Goal: Transaction & Acquisition: Purchase product/service

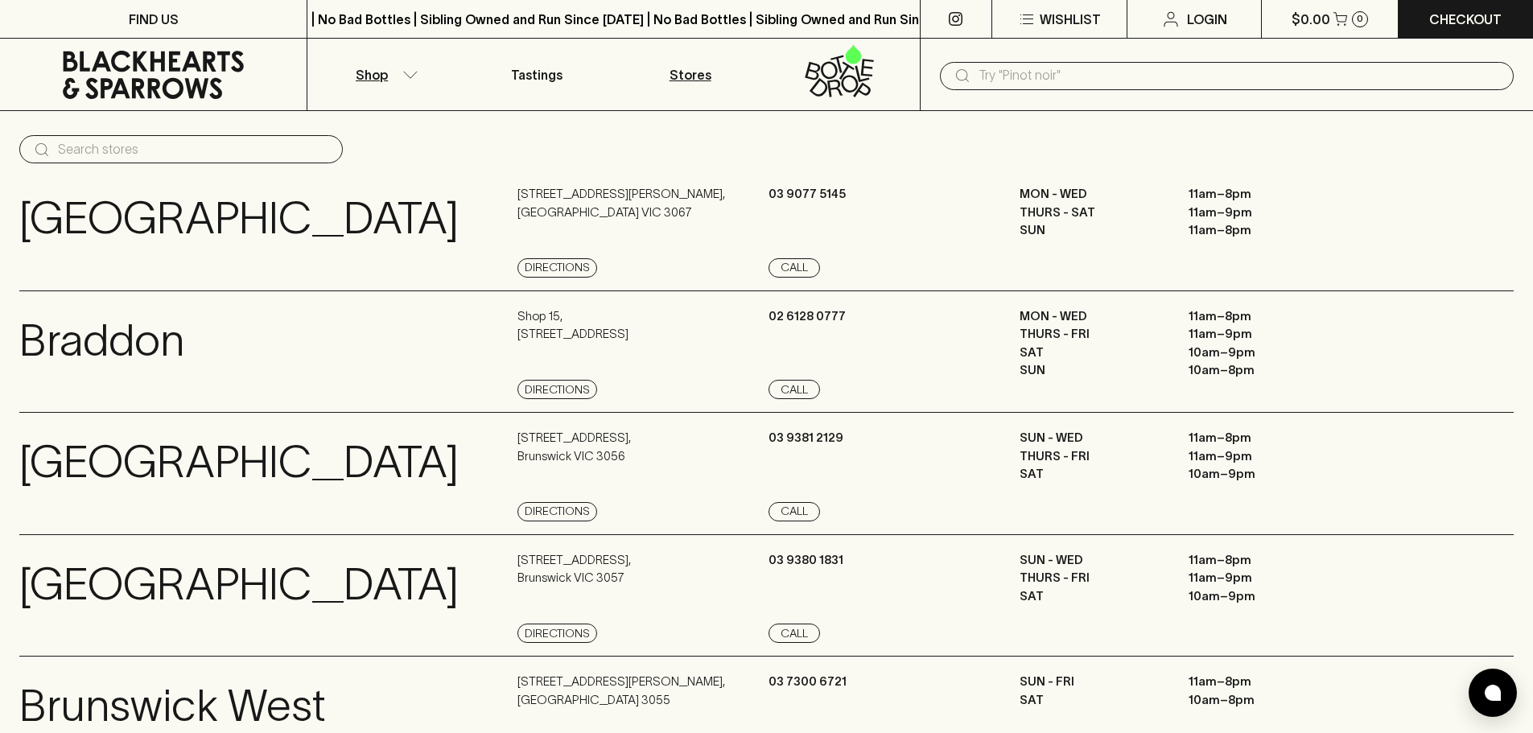
click at [400, 76] on button "Shop" at bounding box center [383, 75] width 153 height 72
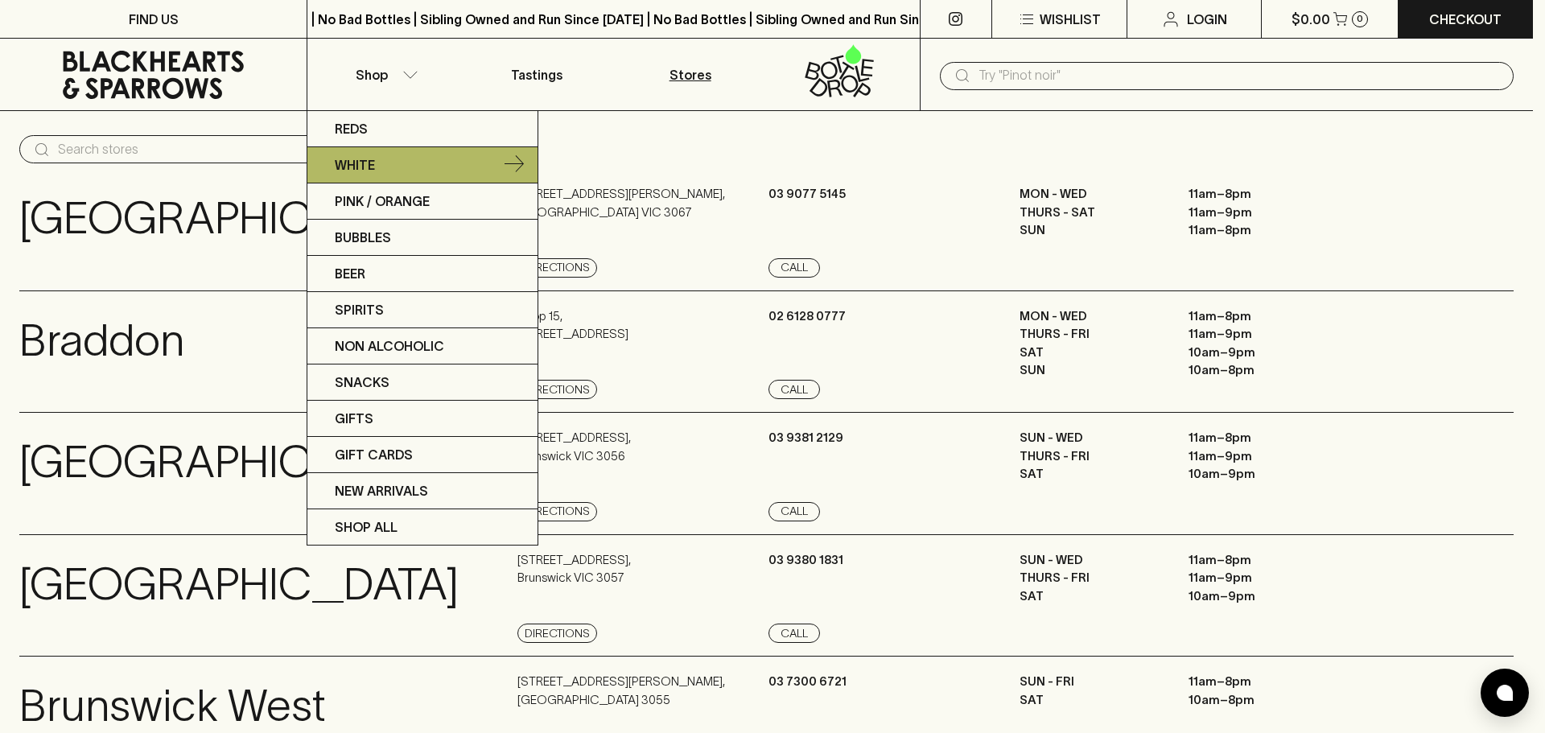
click at [401, 162] on link "White" at bounding box center [422, 165] width 230 height 36
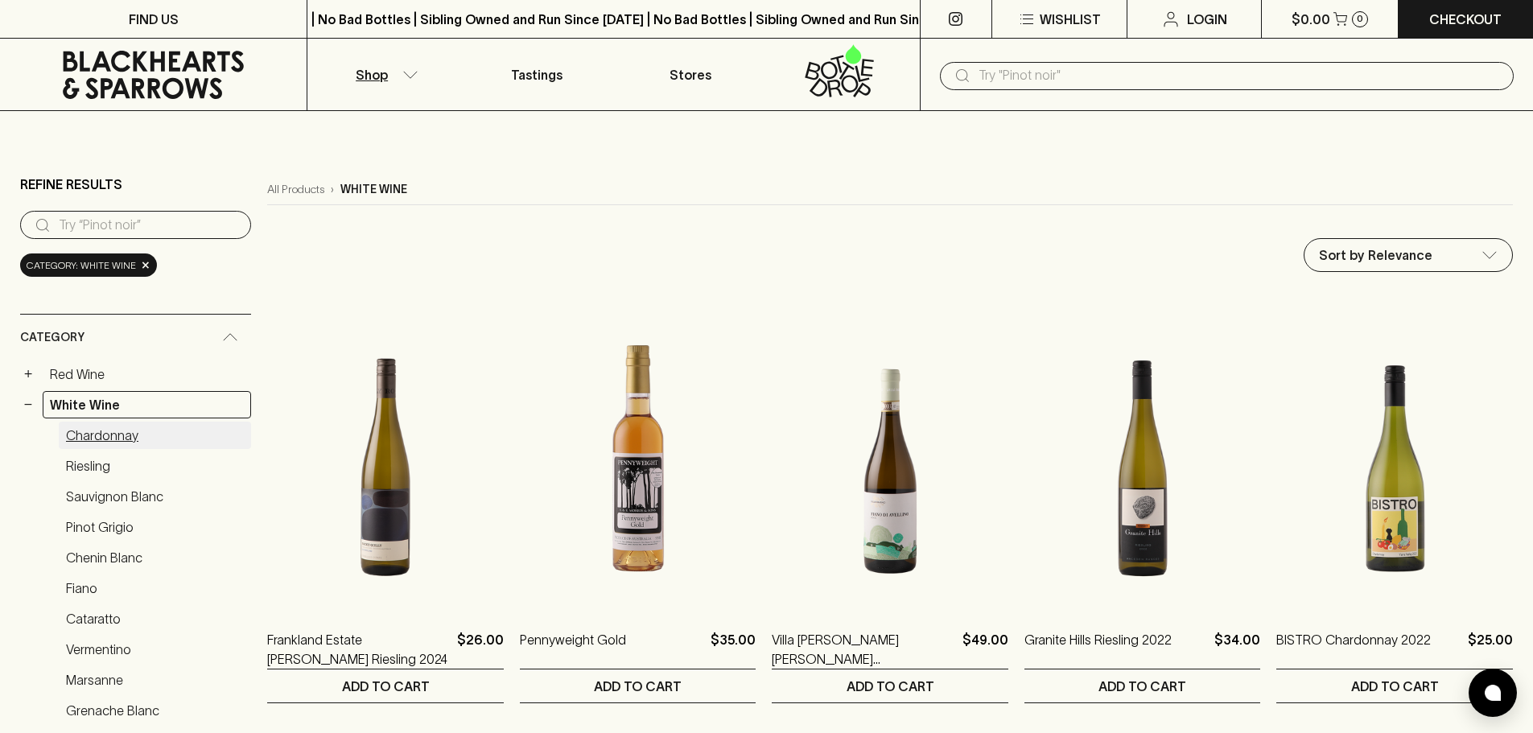
click at [121, 439] on link "Chardonnay" at bounding box center [155, 435] width 192 height 27
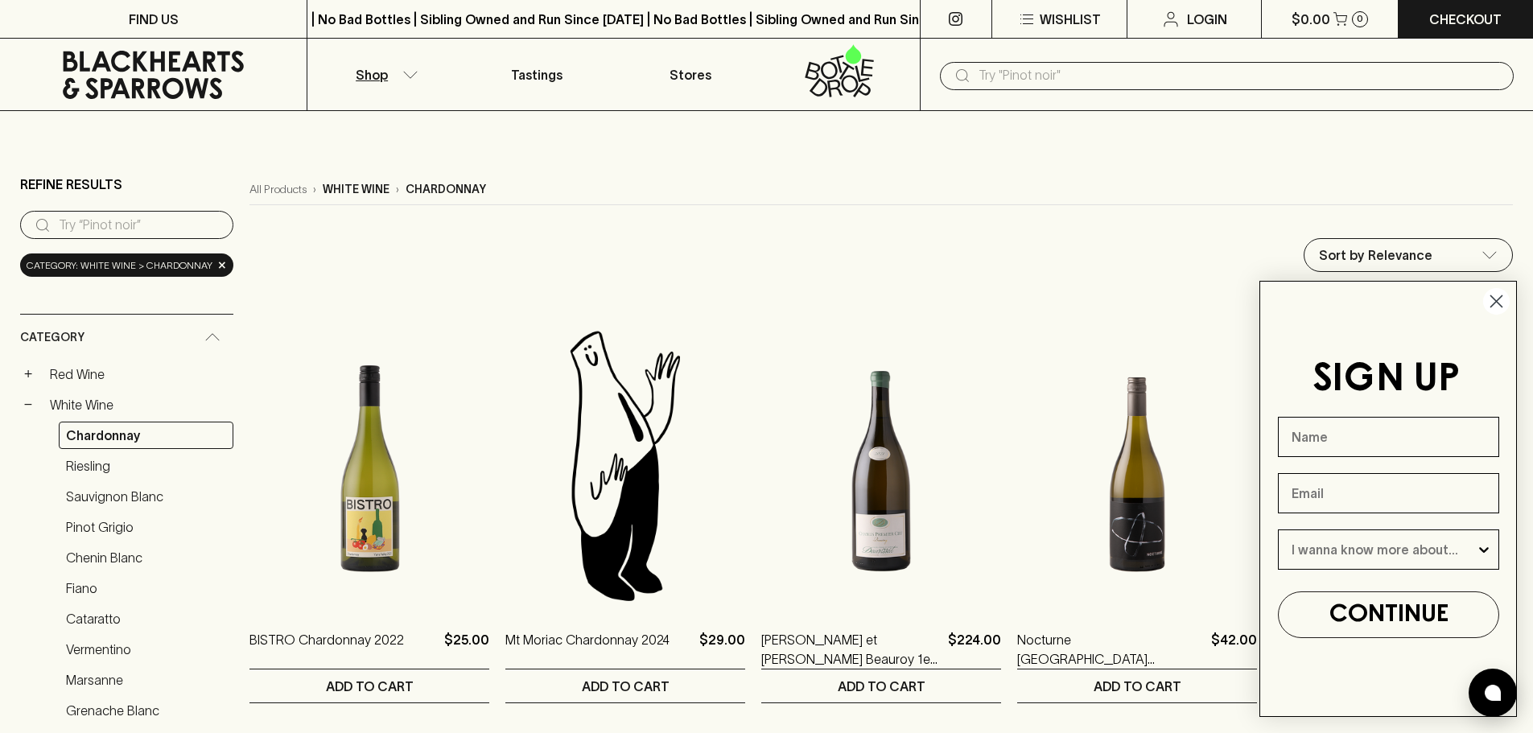
click at [1501, 298] on circle "Close dialog" at bounding box center [1496, 301] width 27 height 27
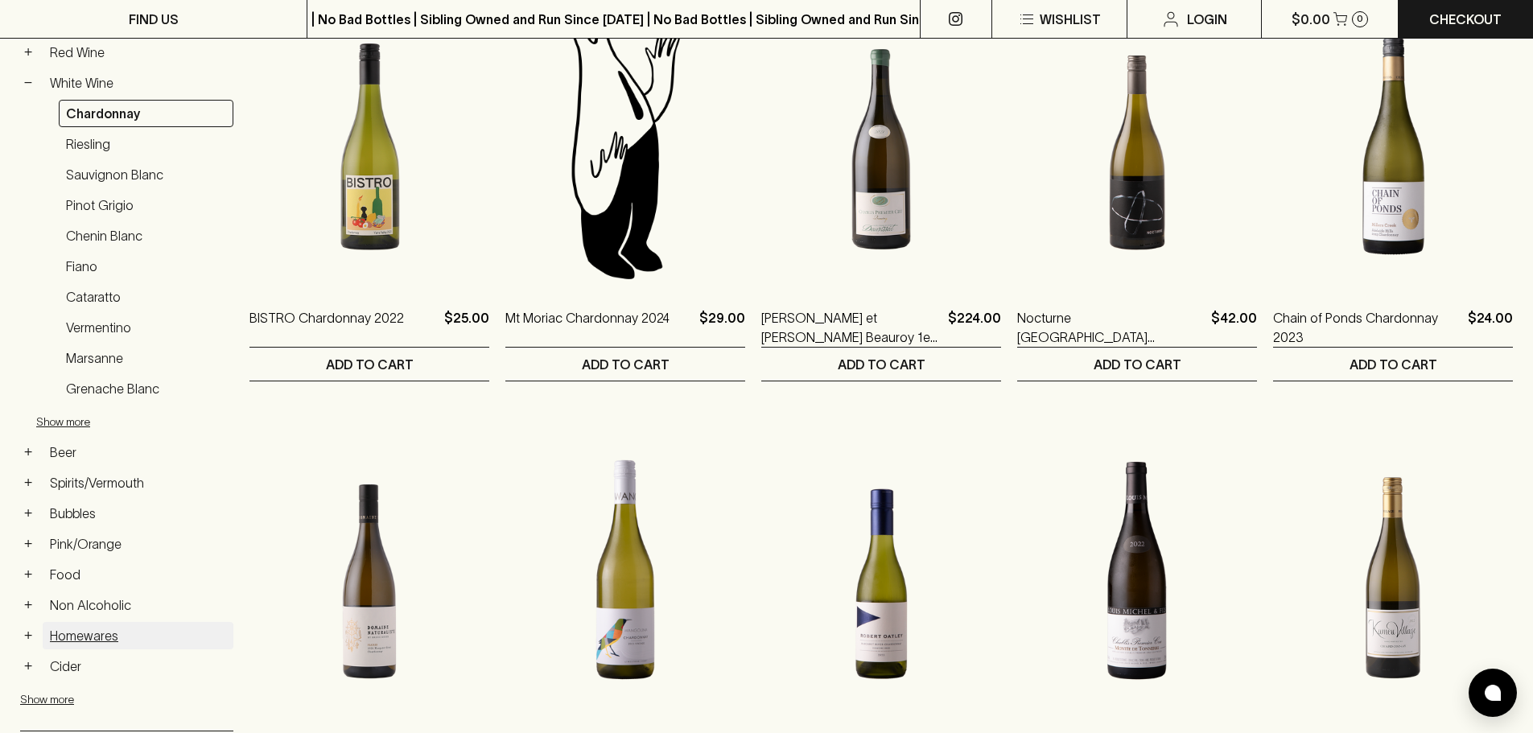
scroll to position [483, 0]
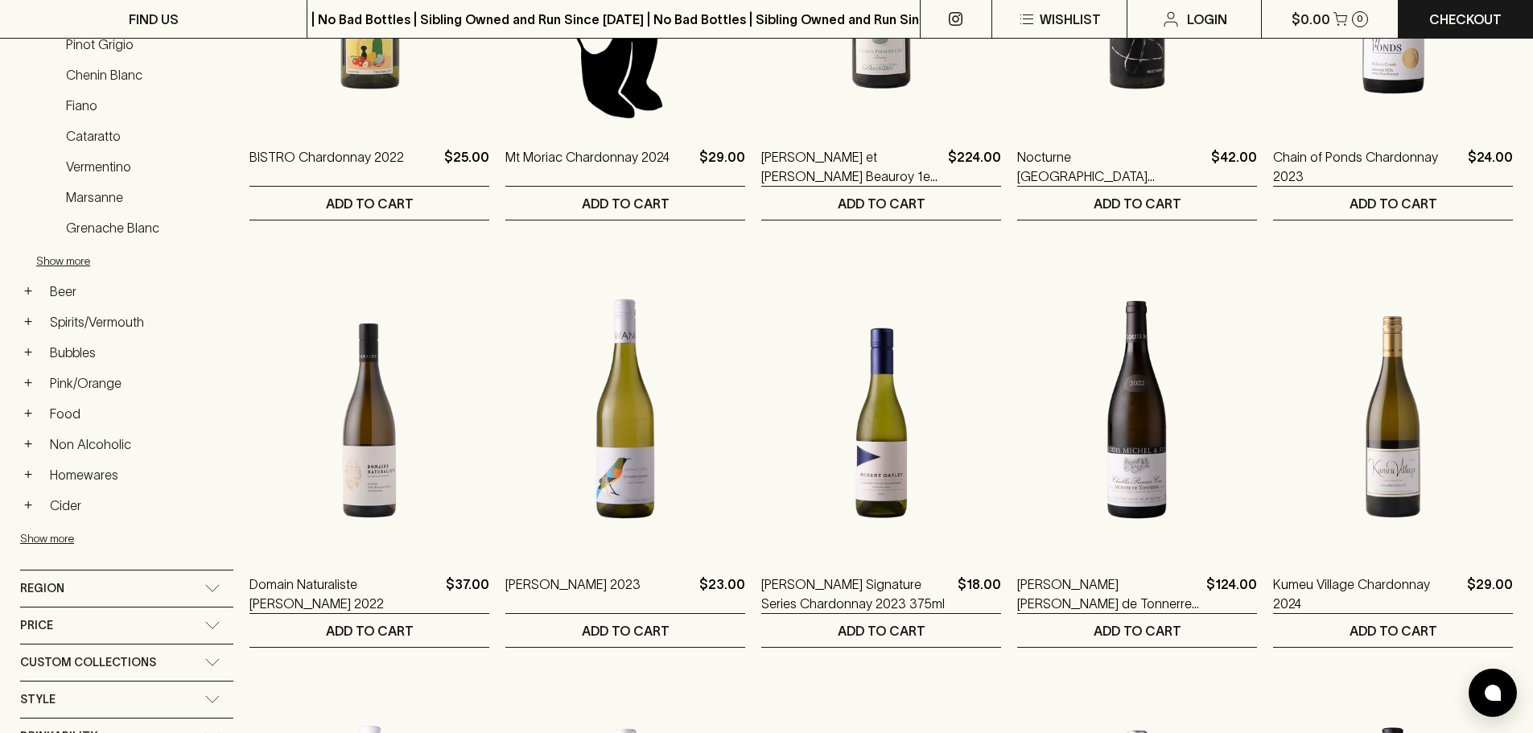
click at [212, 583] on div "Region" at bounding box center [126, 588] width 213 height 36
click at [96, 626] on link "[GEOGRAPHIC_DATA]" at bounding box center [138, 628] width 191 height 27
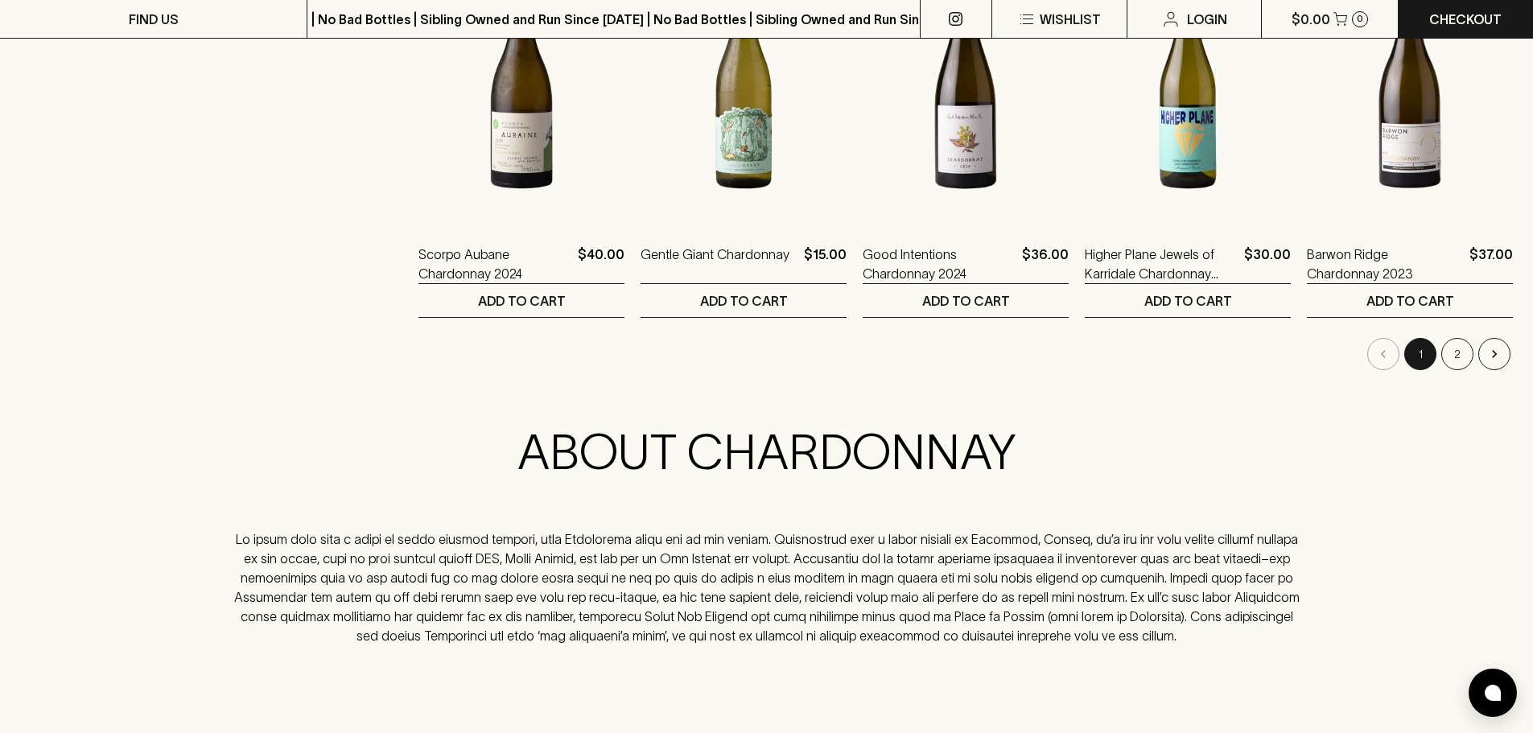
scroll to position [1638, 0]
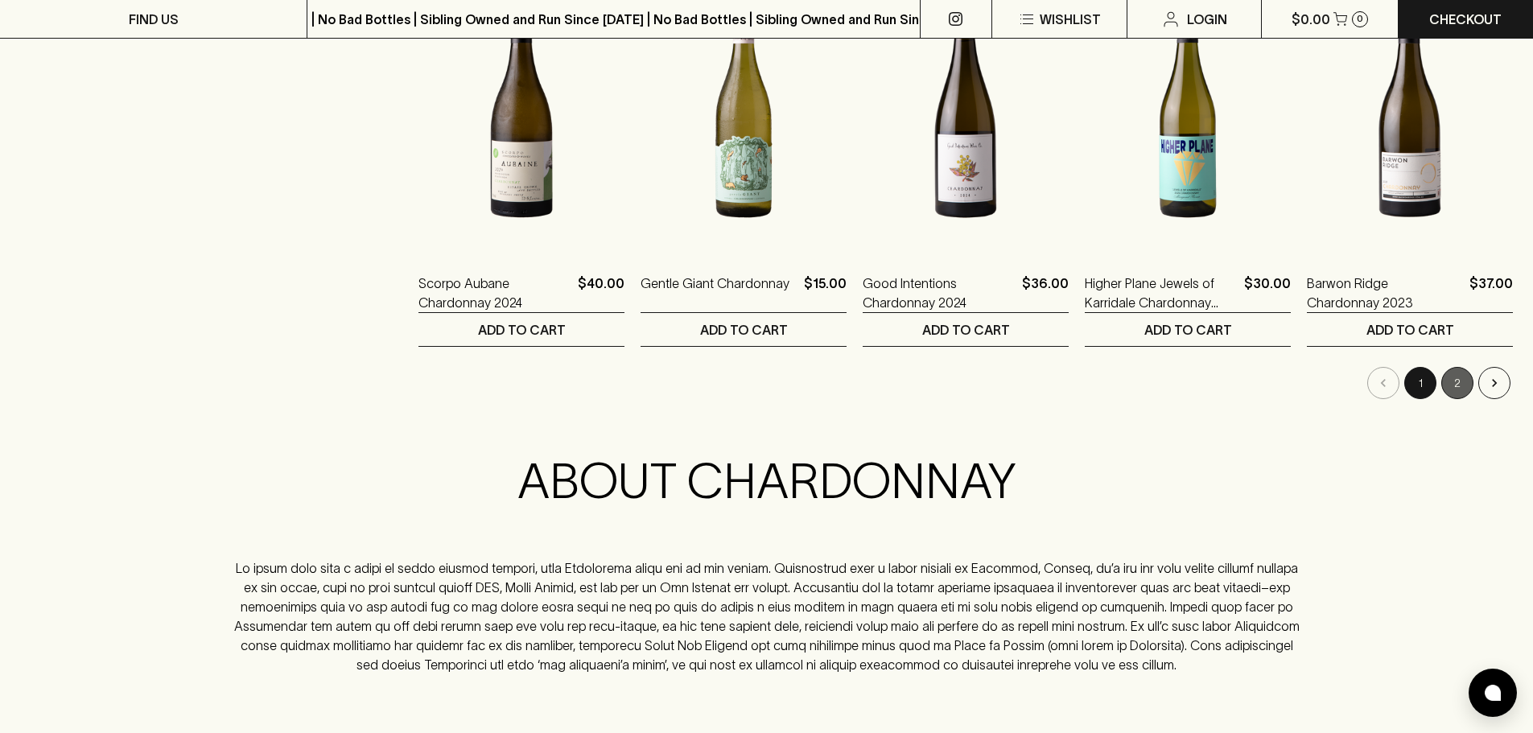
click at [1467, 384] on button "2" at bounding box center [1457, 383] width 32 height 32
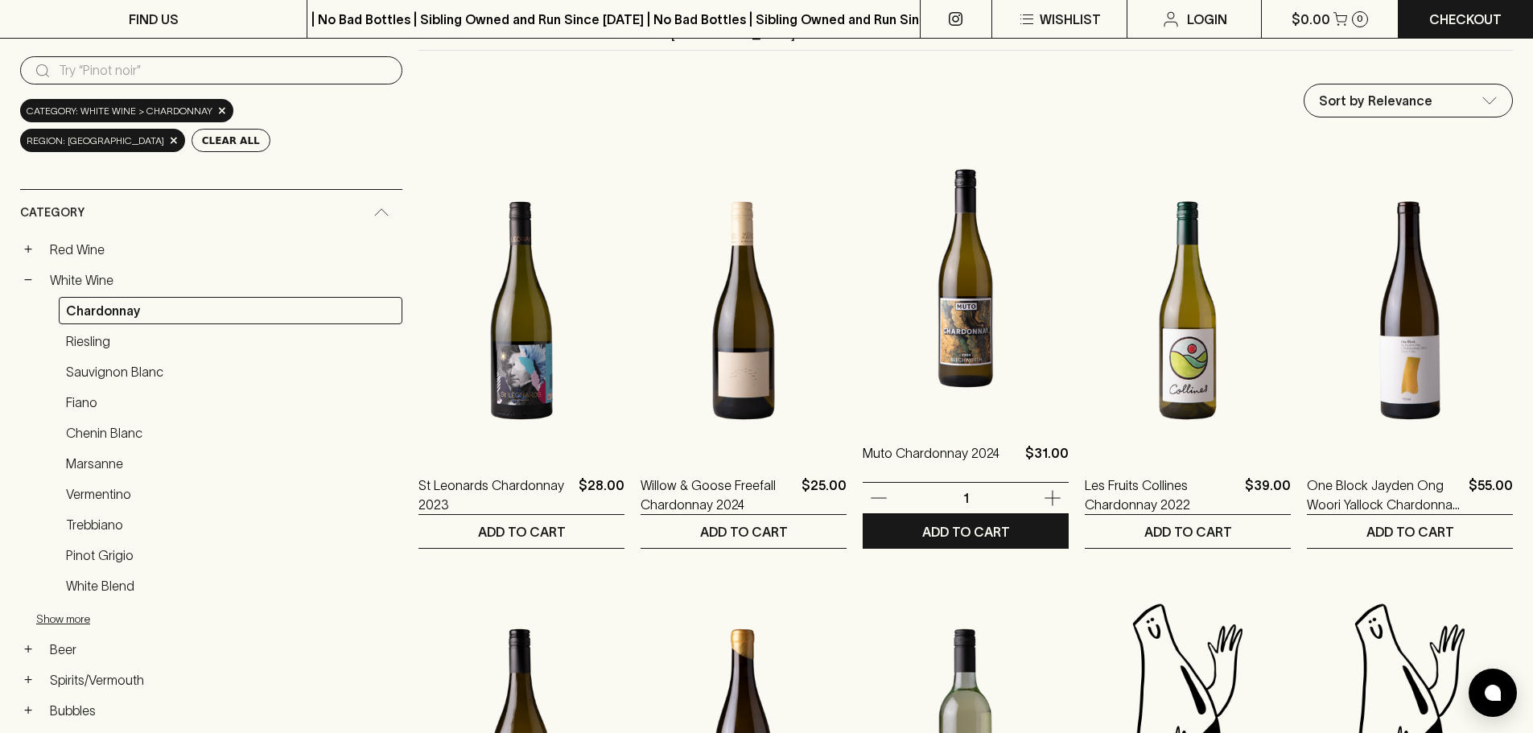
scroll to position [161, 0]
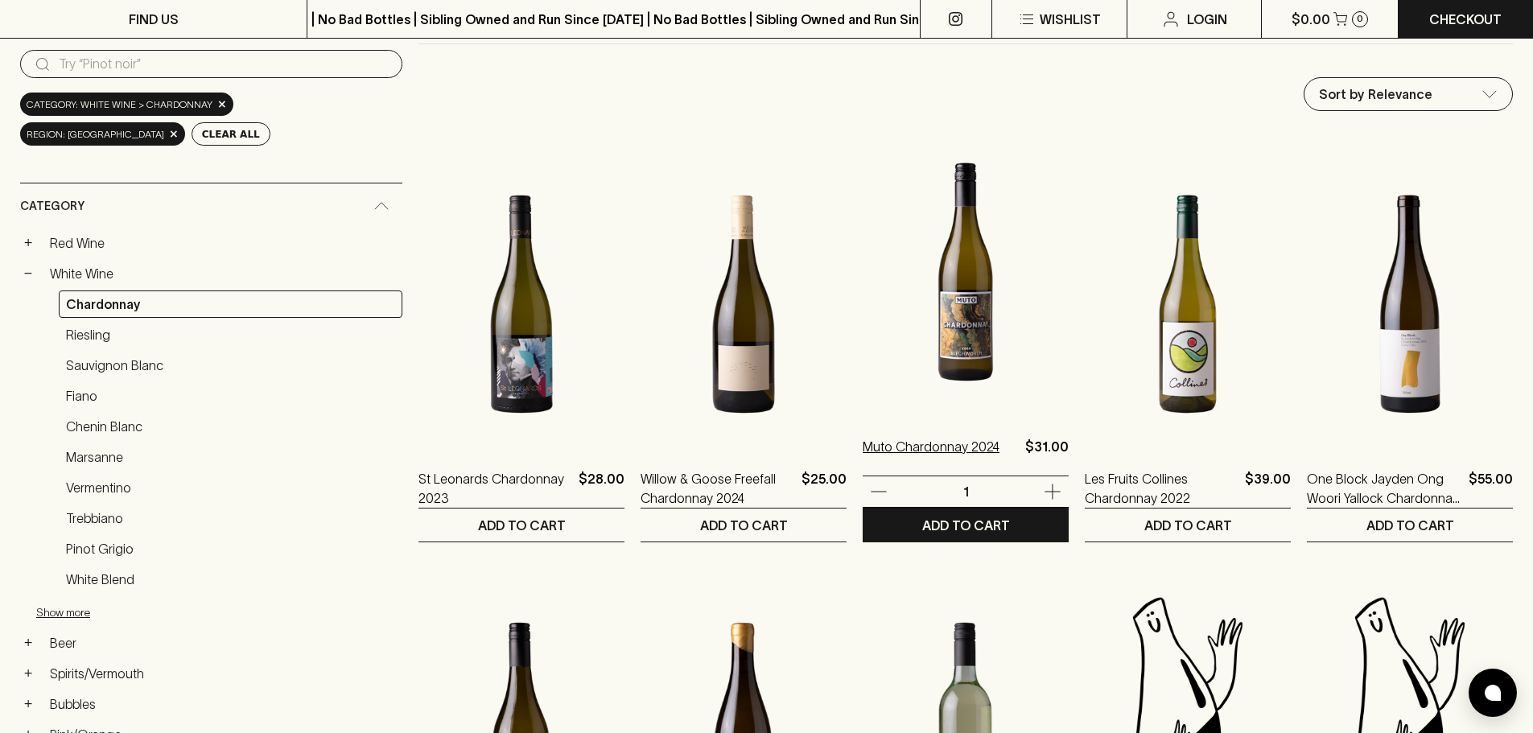
click at [917, 439] on p "Muto Chardonnay 2024" at bounding box center [930, 456] width 137 height 39
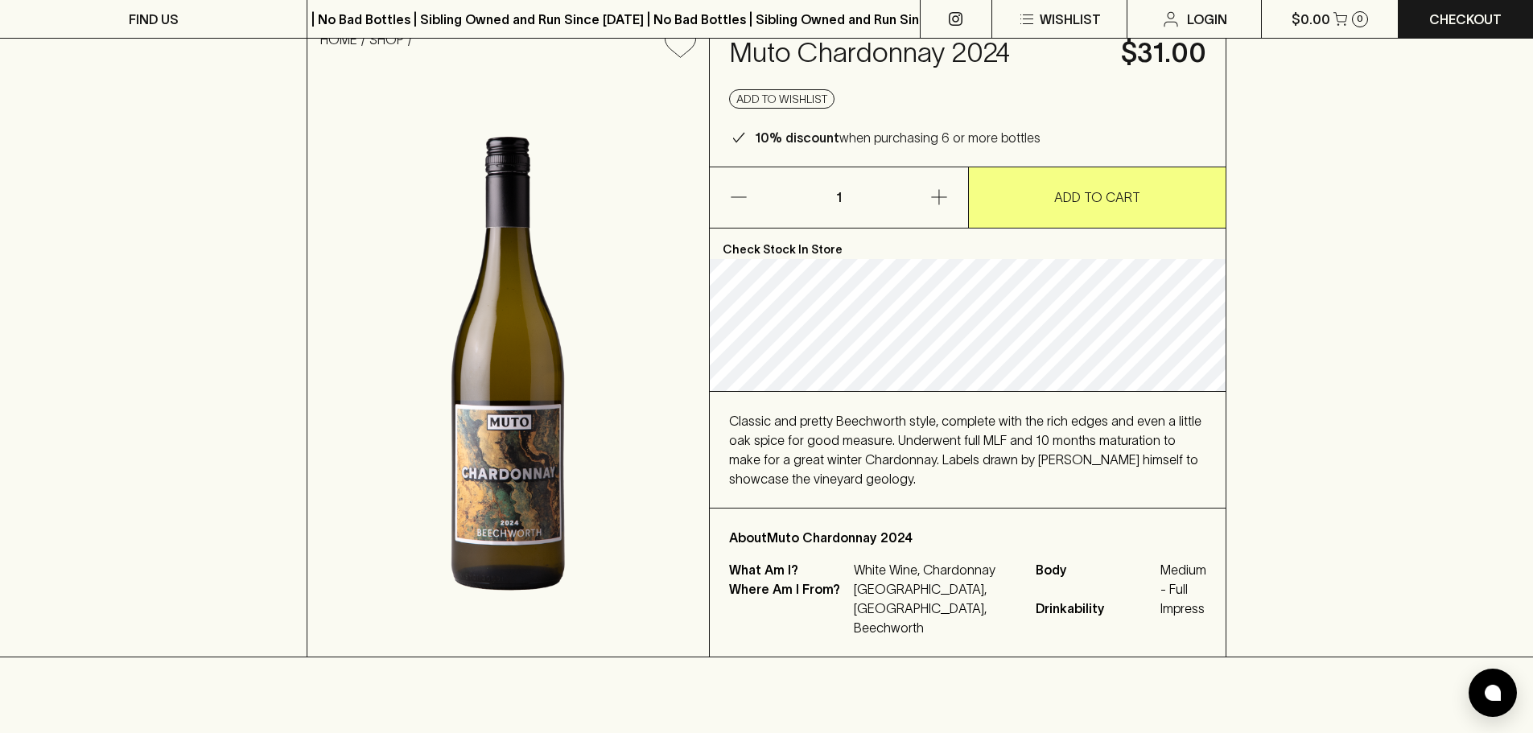
scroll to position [161, 0]
